Goal: Find specific page/section: Find specific page/section

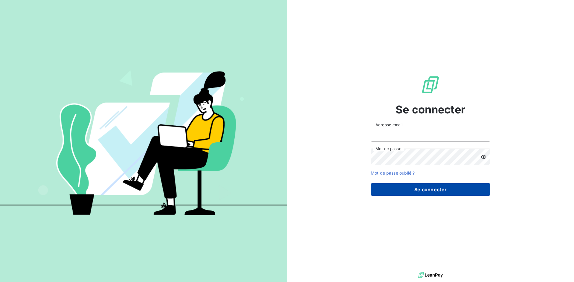
type input "[EMAIL_ADDRESS][DOMAIN_NAME]"
click at [388, 192] on button "Se connecter" at bounding box center [431, 189] width 120 height 13
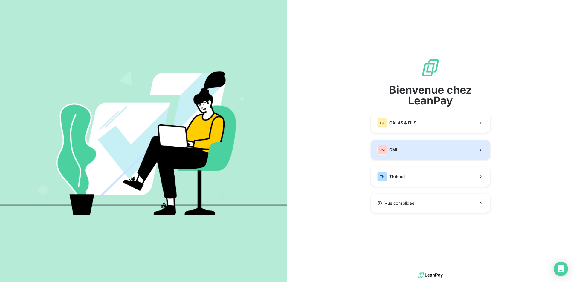
click at [406, 149] on button "CM CMI" at bounding box center [431, 150] width 120 height 20
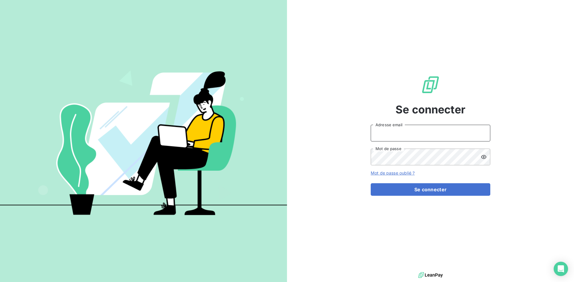
type input "[EMAIL_ADDRESS][DOMAIN_NAME]"
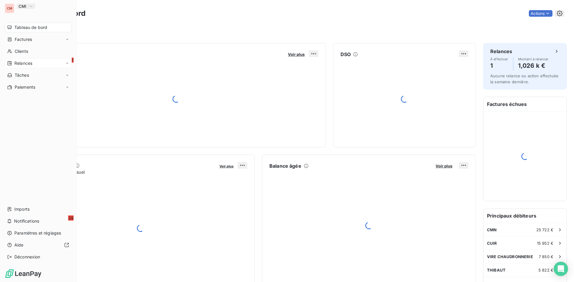
click at [12, 63] on icon at bounding box center [9, 63] width 4 height 4
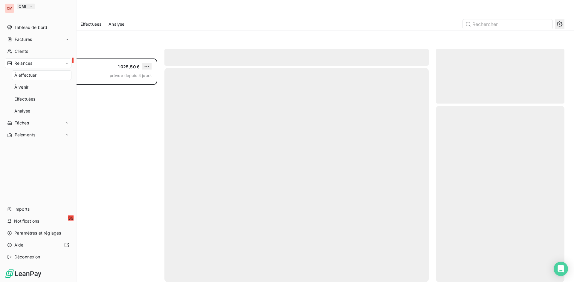
scroll to position [219, 124]
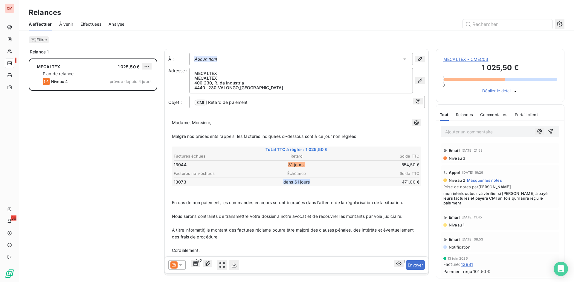
click at [461, 59] on span "MECALTEX - CMEC03" at bounding box center [500, 59] width 114 height 6
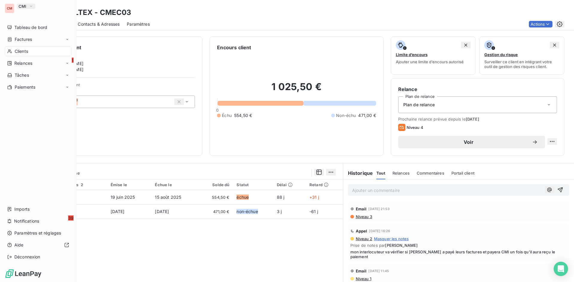
click at [21, 8] on span "CMI" at bounding box center [23, 6] width 8 height 5
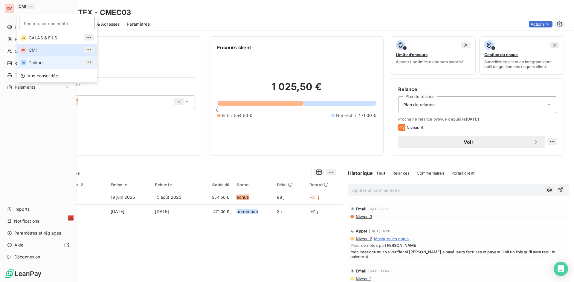
click at [41, 66] on span "Thibaut" at bounding box center [55, 63] width 53 height 6
